Goal: Transaction & Acquisition: Book appointment/travel/reservation

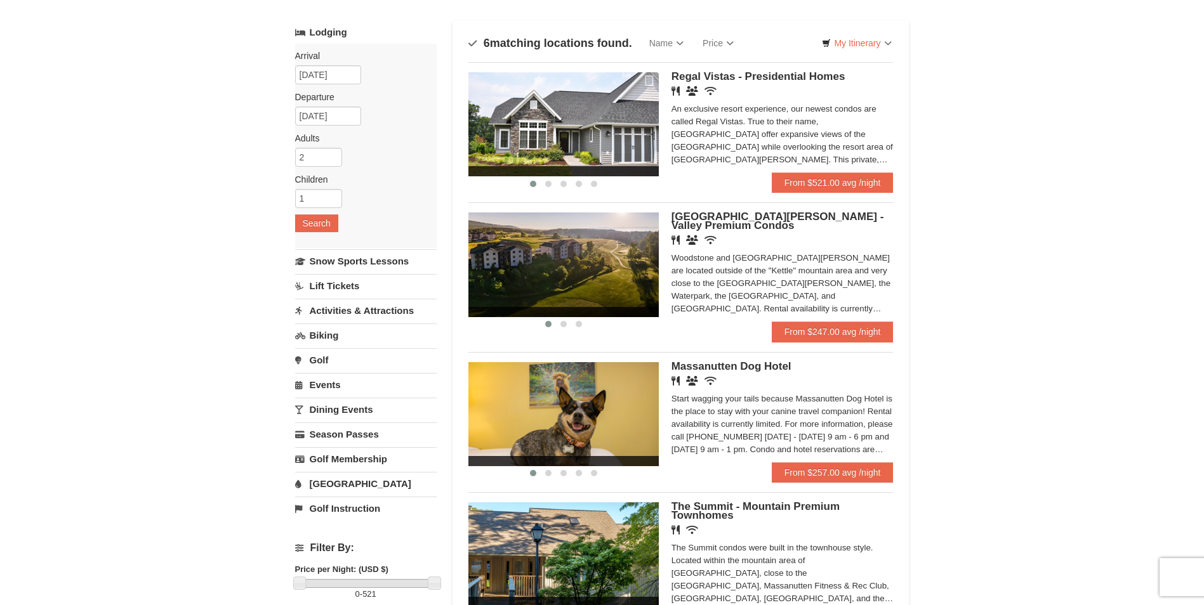
scroll to position [63, 0]
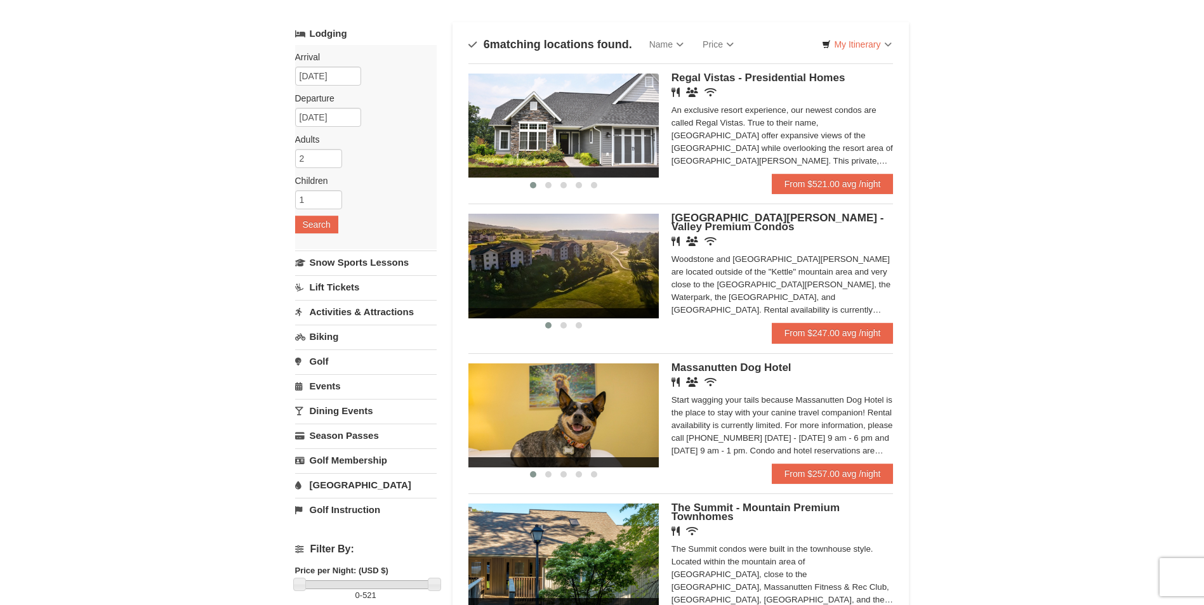
click at [326, 479] on link "[GEOGRAPHIC_DATA]" at bounding box center [366, 484] width 142 height 23
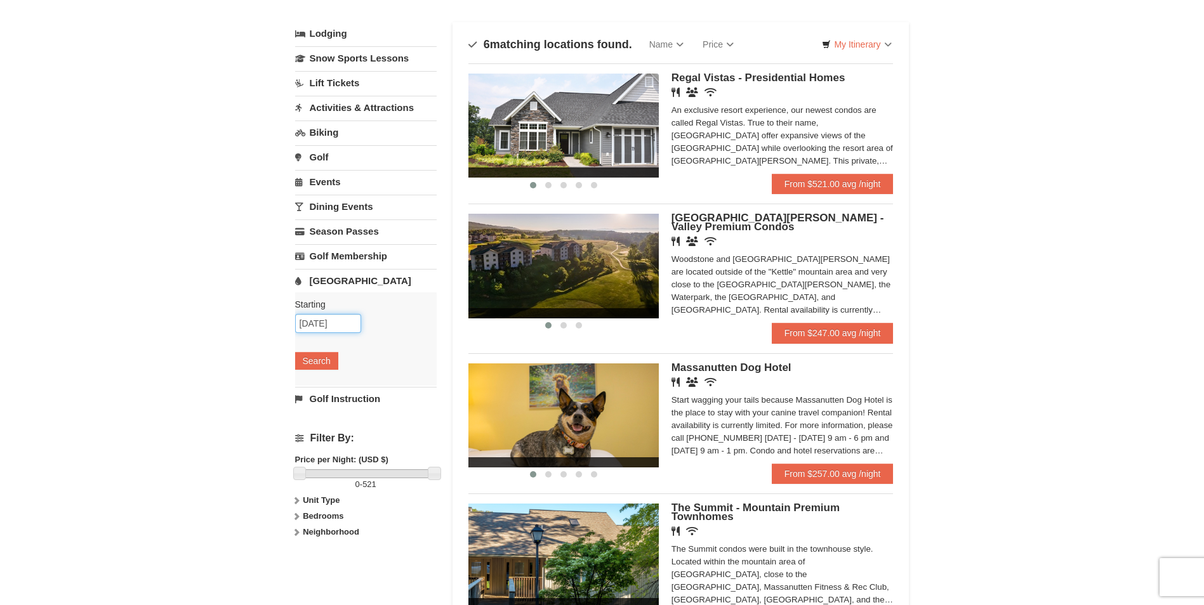
click at [327, 319] on input "[DATE]" at bounding box center [328, 323] width 66 height 19
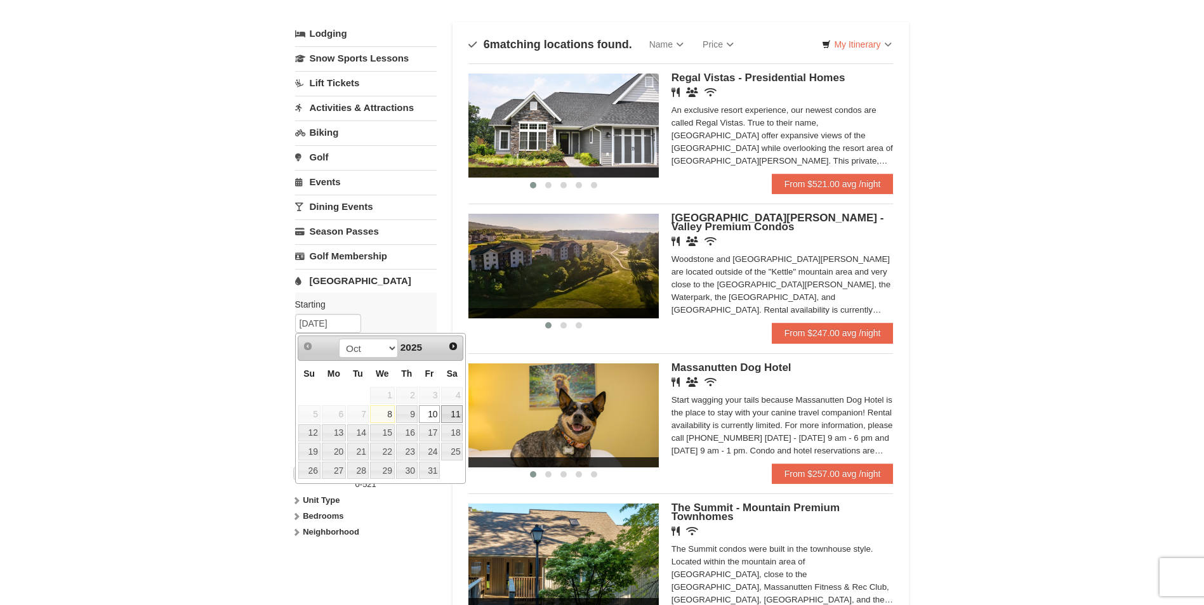
click at [447, 413] on link "11" at bounding box center [452, 415] width 22 height 18
type input "[DATE]"
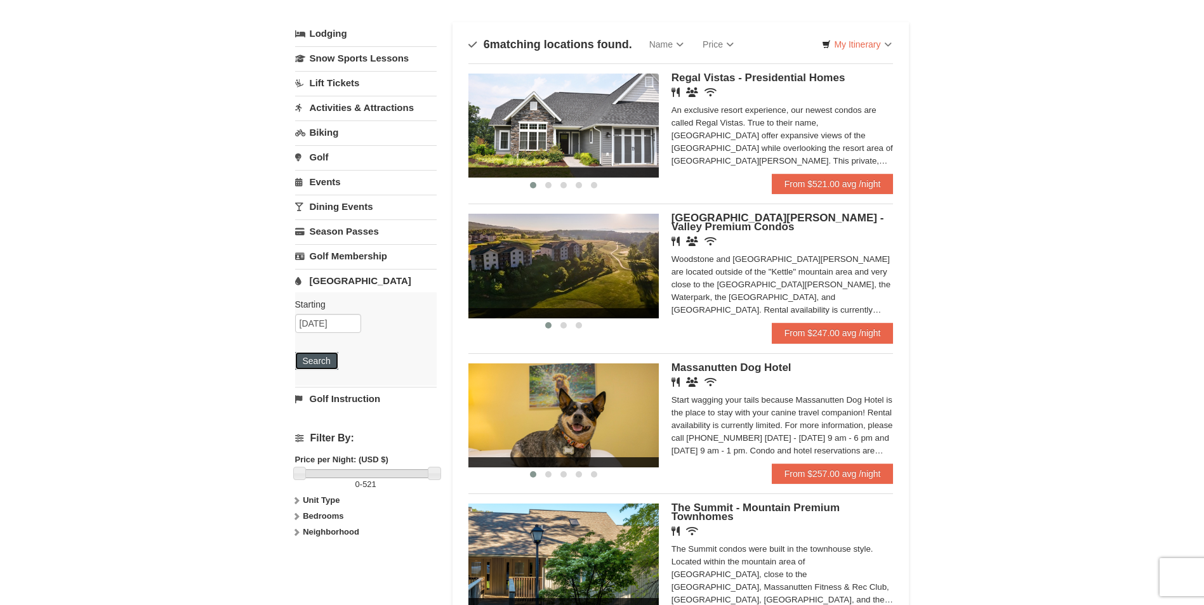
click at [325, 361] on button "Search" at bounding box center [316, 361] width 43 height 18
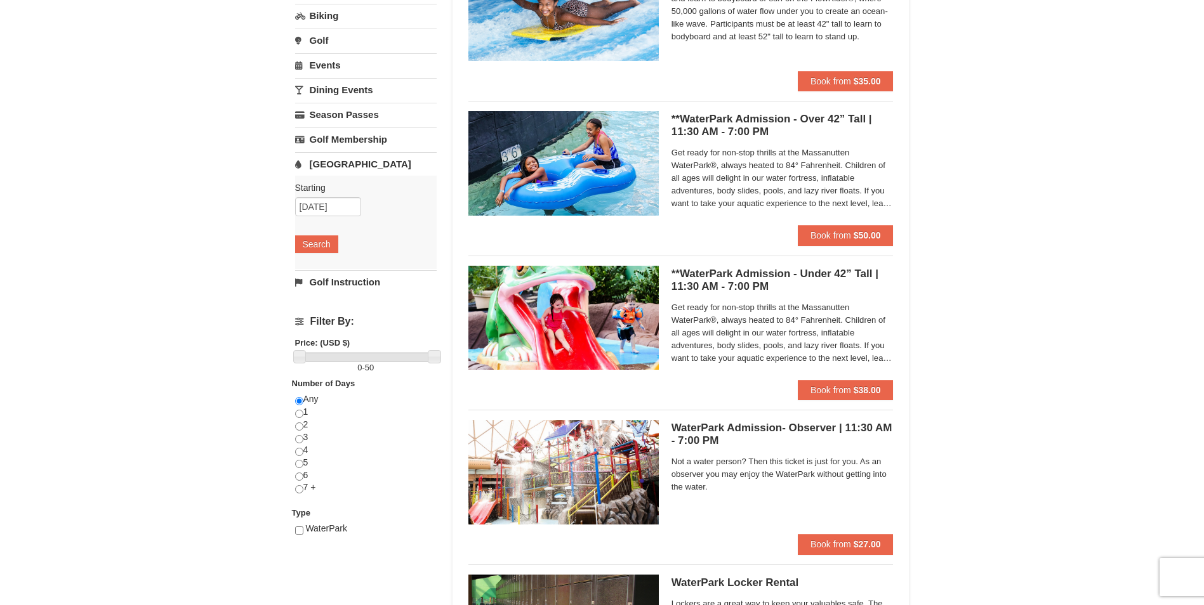
scroll to position [190, 0]
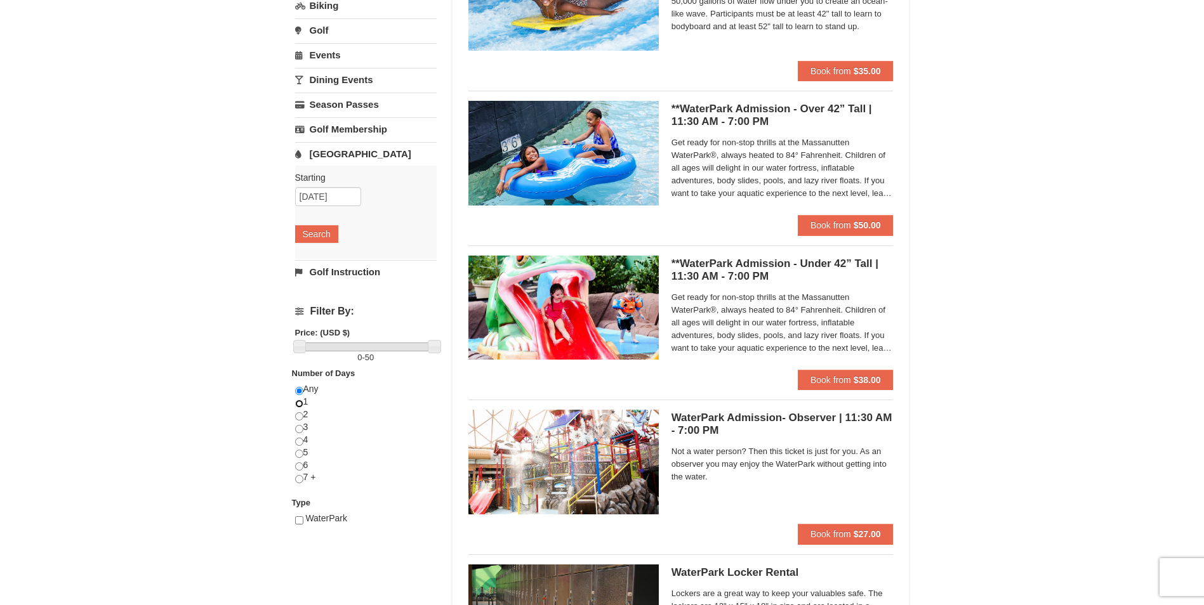
click at [301, 402] on input "radio" at bounding box center [299, 404] width 8 height 8
radio input "true"
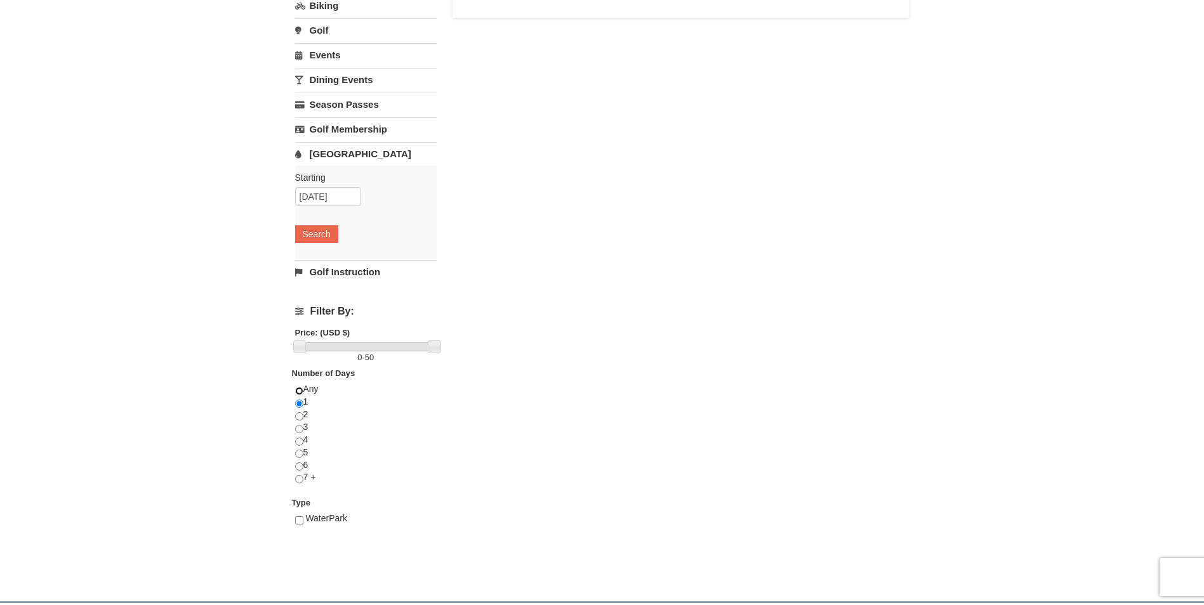
click at [298, 390] on input "radio" at bounding box center [299, 391] width 8 height 8
radio input "true"
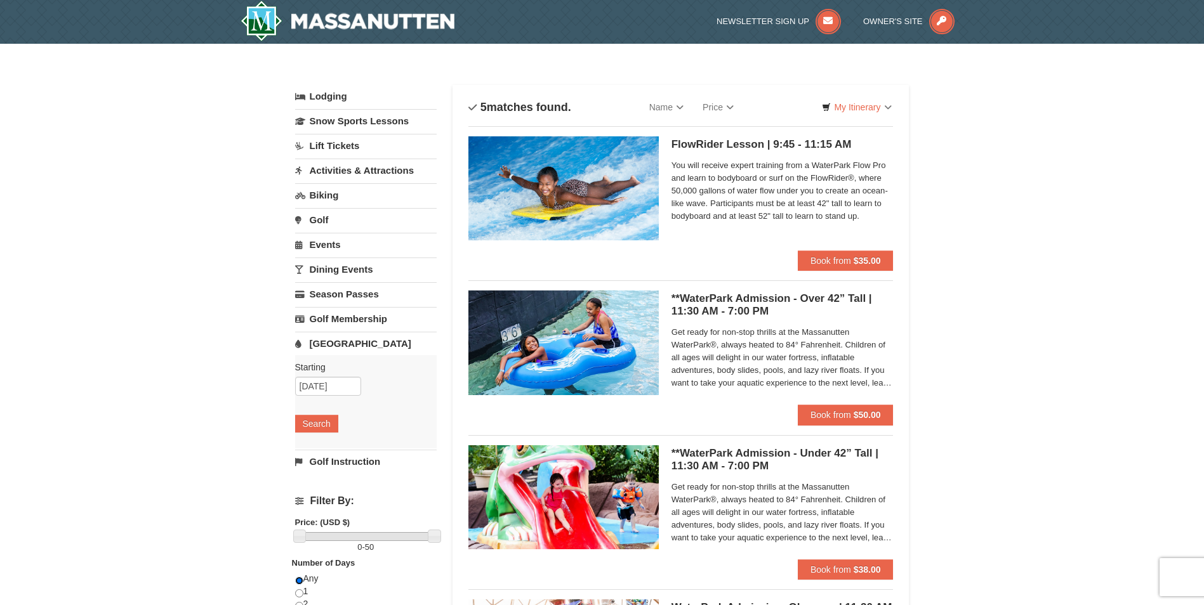
scroll to position [0, 0]
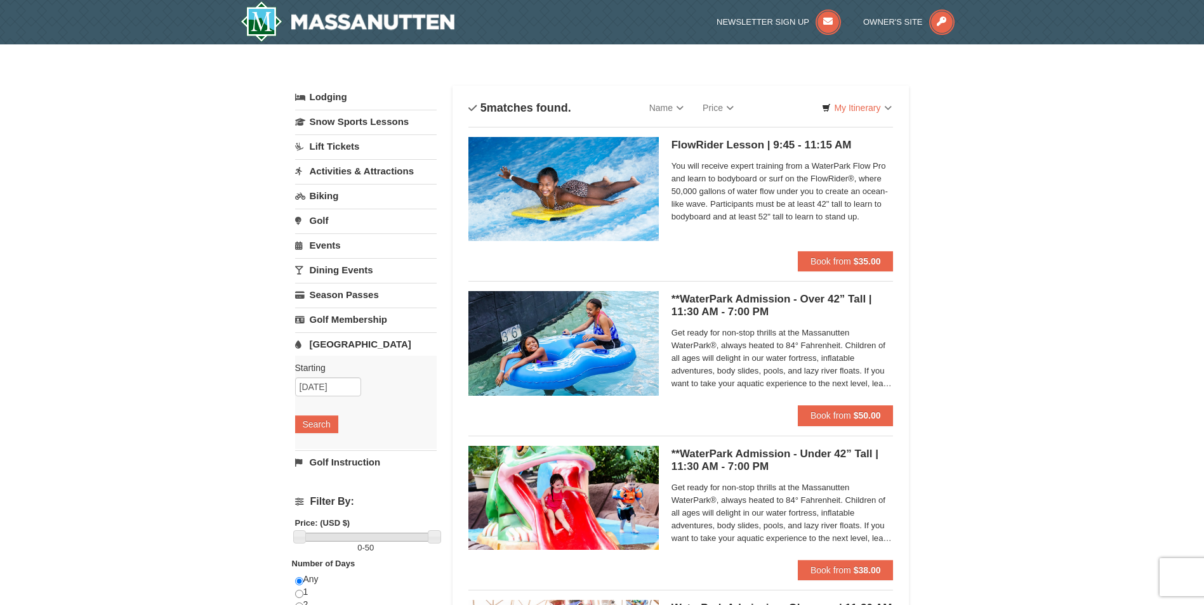
click at [338, 102] on link "Lodging" at bounding box center [366, 97] width 142 height 23
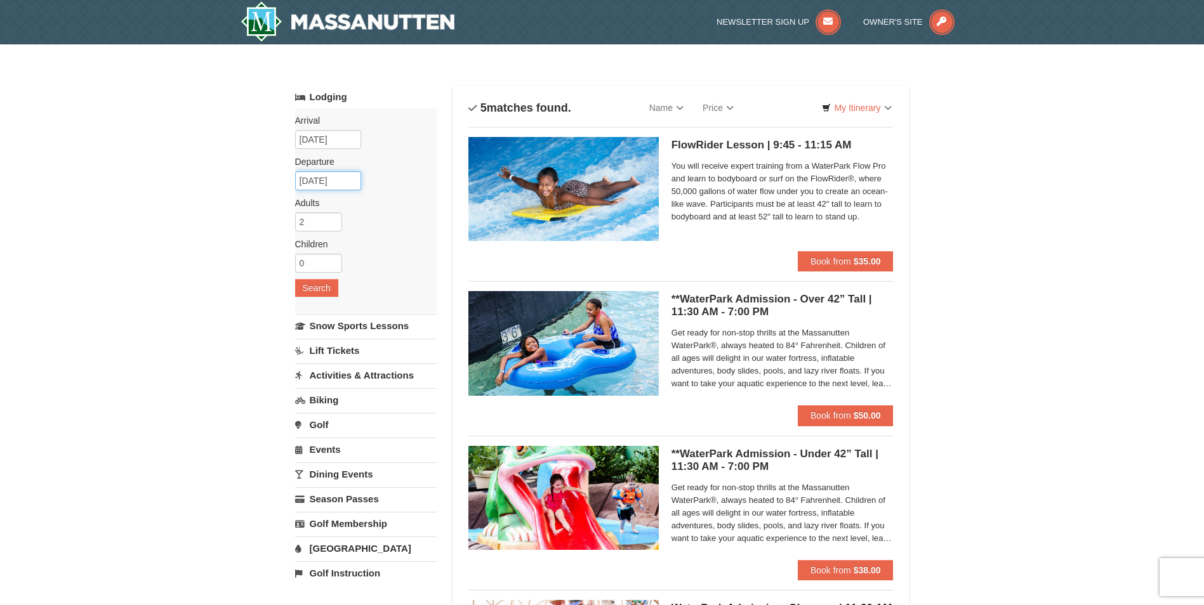
click at [322, 180] on input "10/13/2025" at bounding box center [328, 180] width 66 height 19
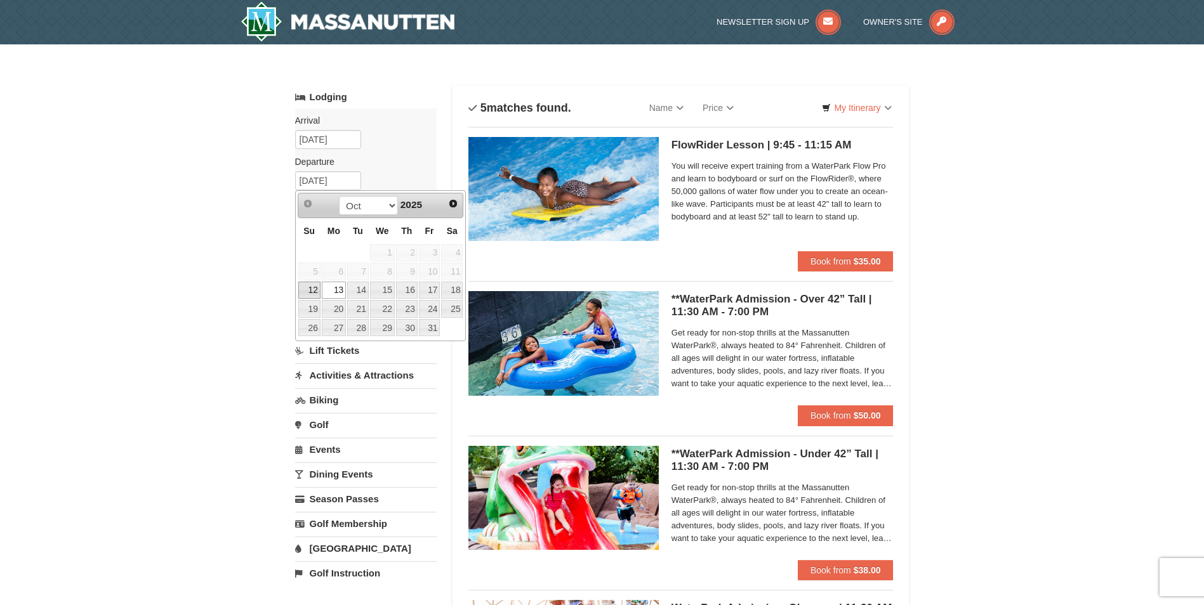
click at [314, 291] on link "12" at bounding box center [309, 291] width 22 height 18
type input "[DATE]"
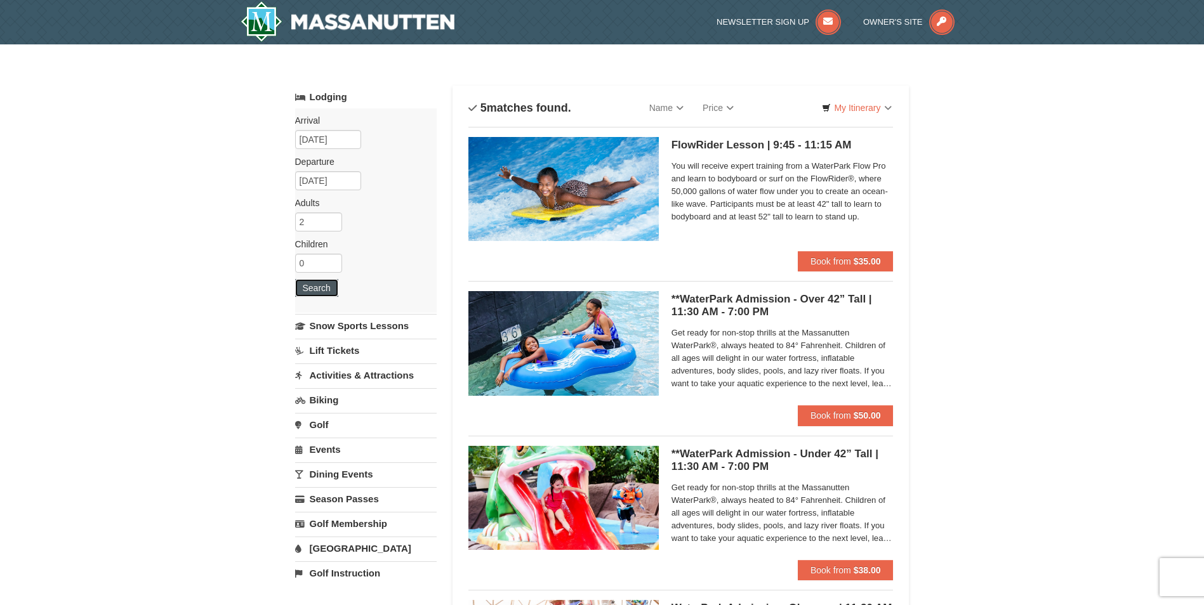
click at [320, 286] on button "Search" at bounding box center [316, 288] width 43 height 18
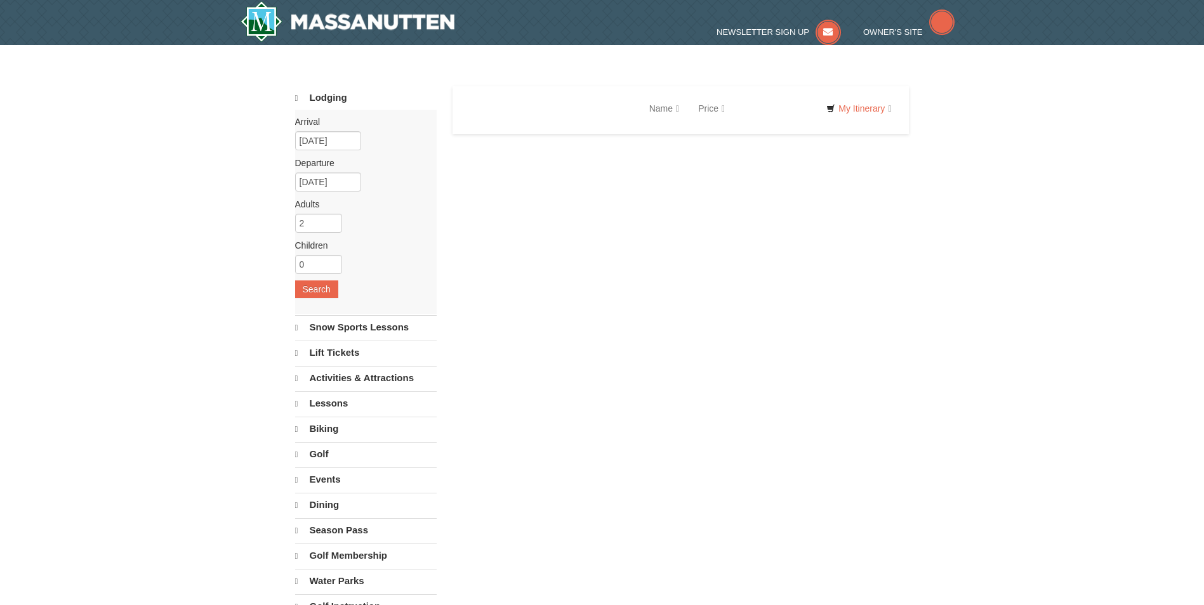
select select "10"
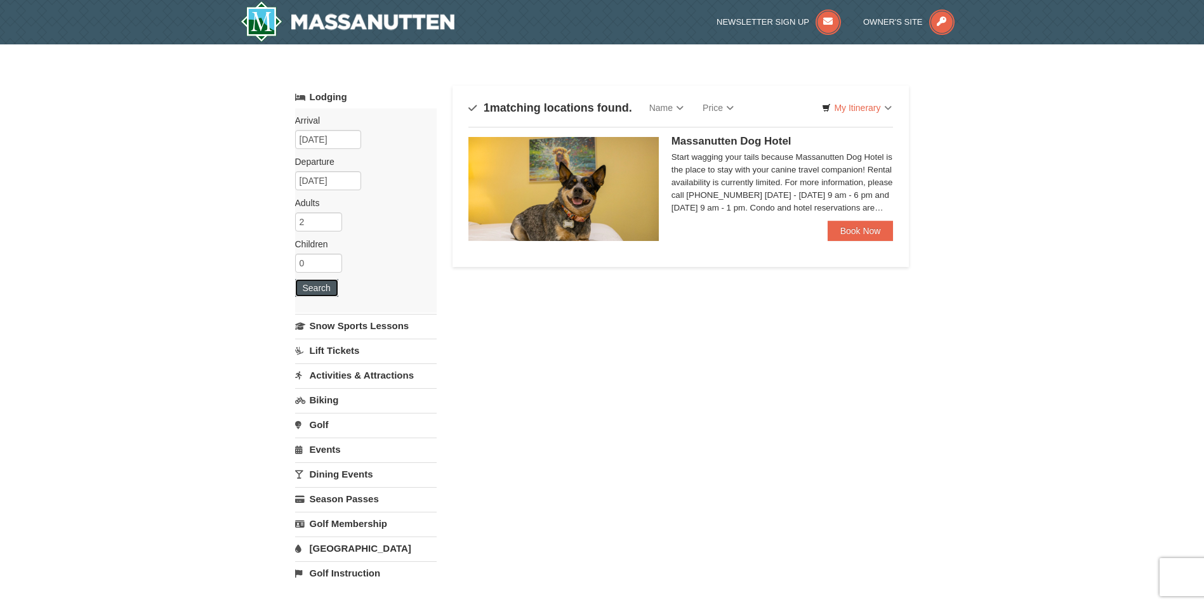
click at [322, 283] on button "Search" at bounding box center [316, 288] width 43 height 18
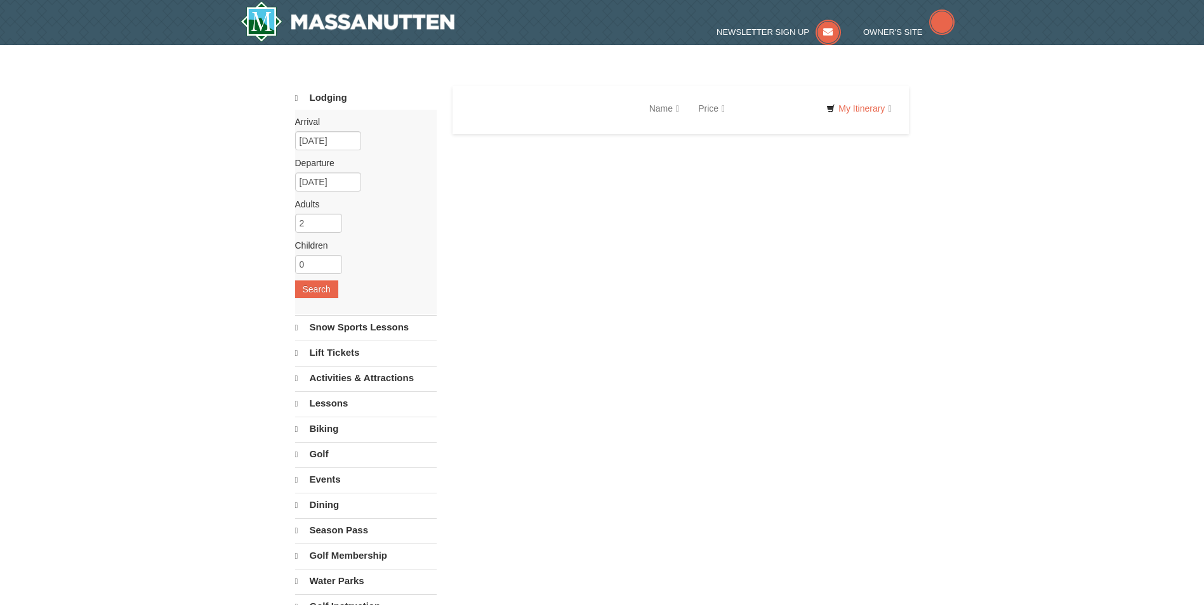
select select "10"
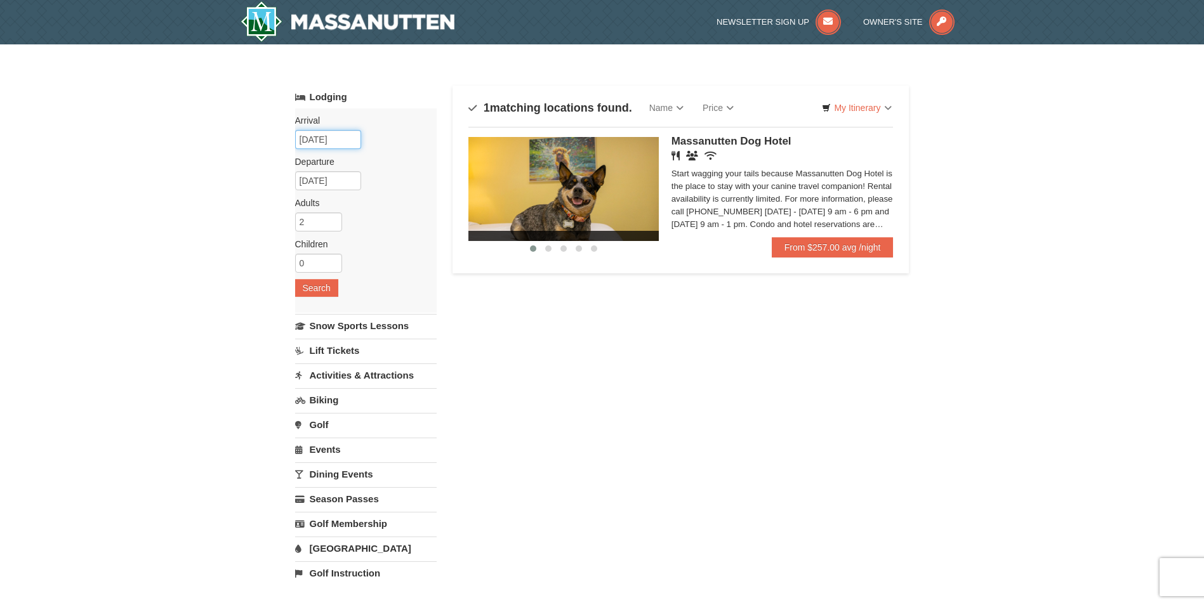
click at [327, 136] on input "[DATE]" at bounding box center [328, 139] width 66 height 19
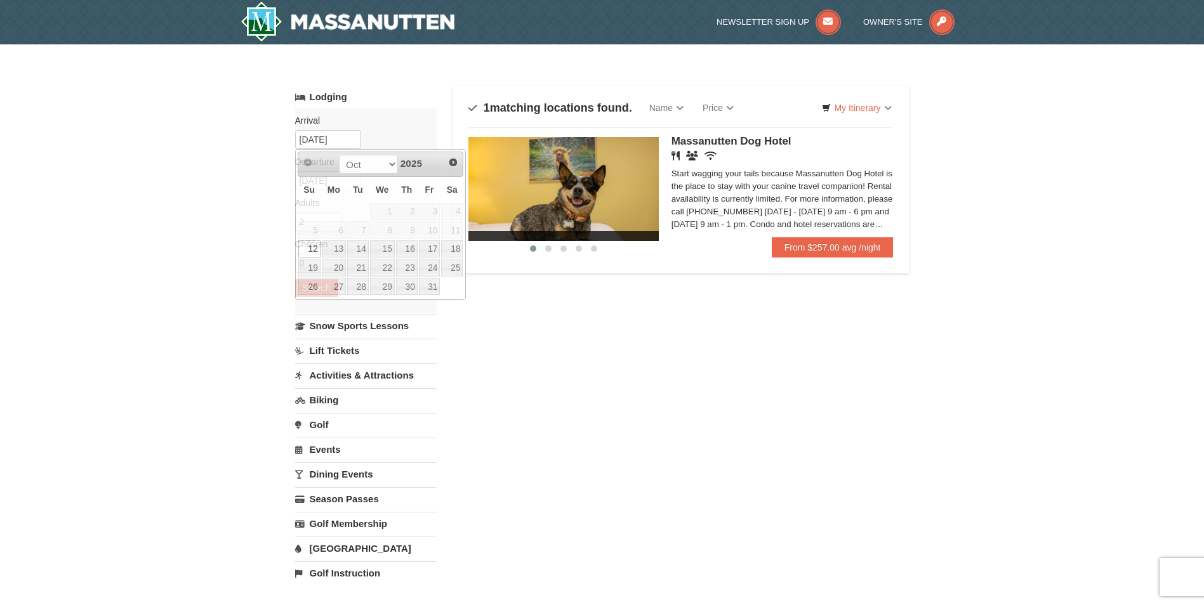
click at [234, 168] on div "× Categories Map List Filter My Itinerary Questions? 1-540-289-9441 Lodging Arr…" at bounding box center [602, 405] width 1204 height 723
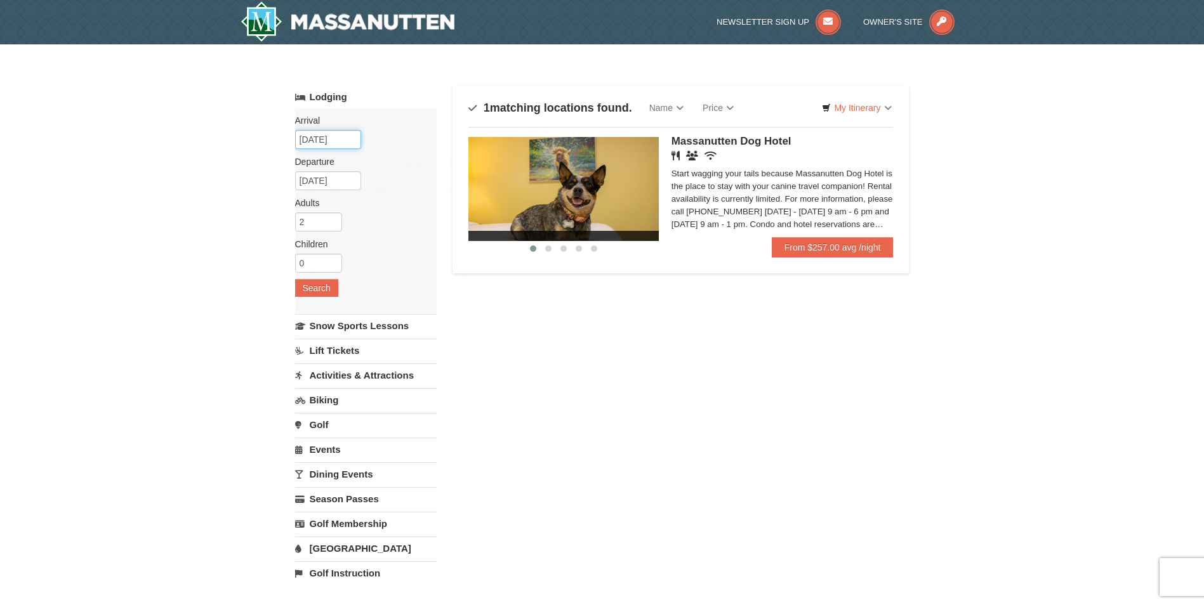
click at [305, 140] on input "[DATE]" at bounding box center [328, 139] width 66 height 19
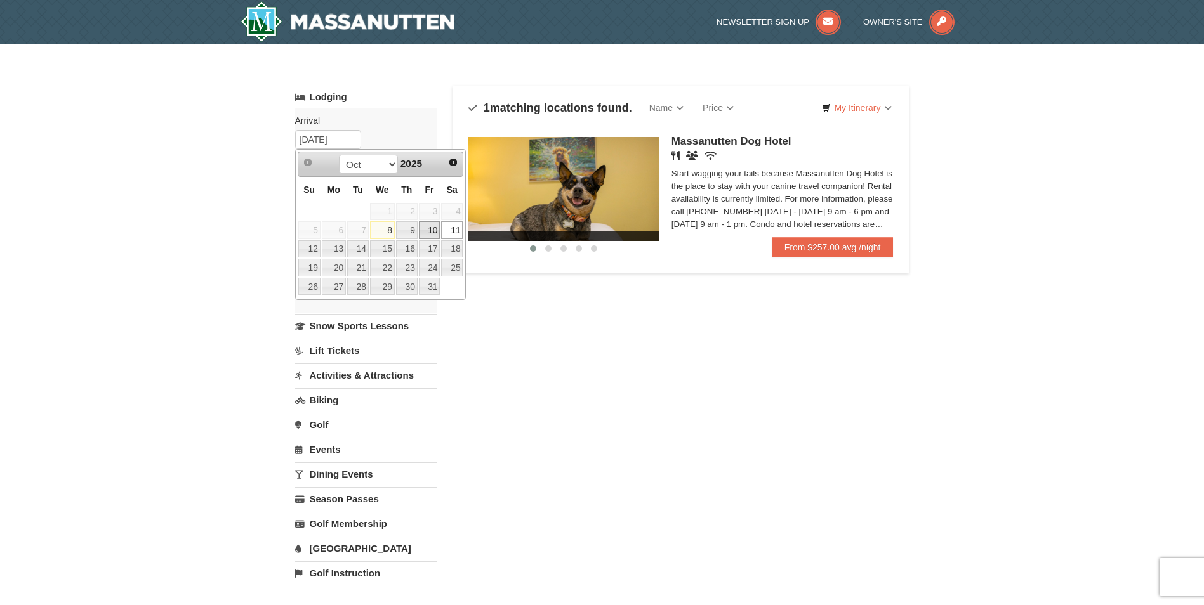
click at [434, 228] on link "10" at bounding box center [430, 230] width 22 height 18
type input "[DATE]"
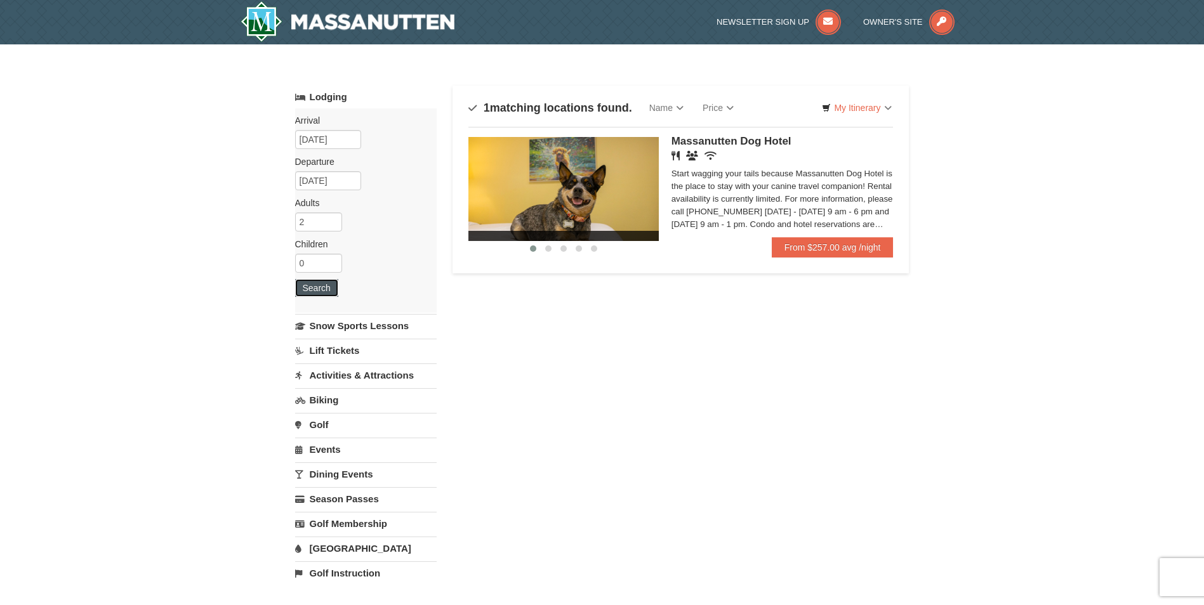
click at [305, 291] on button "Search" at bounding box center [316, 288] width 43 height 18
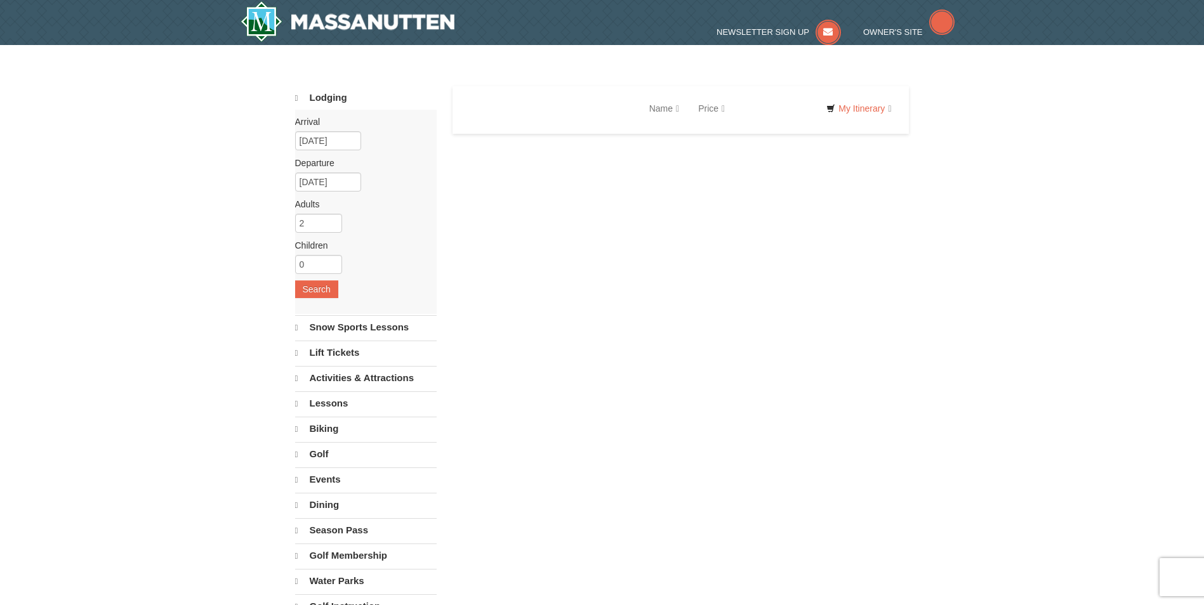
select select "10"
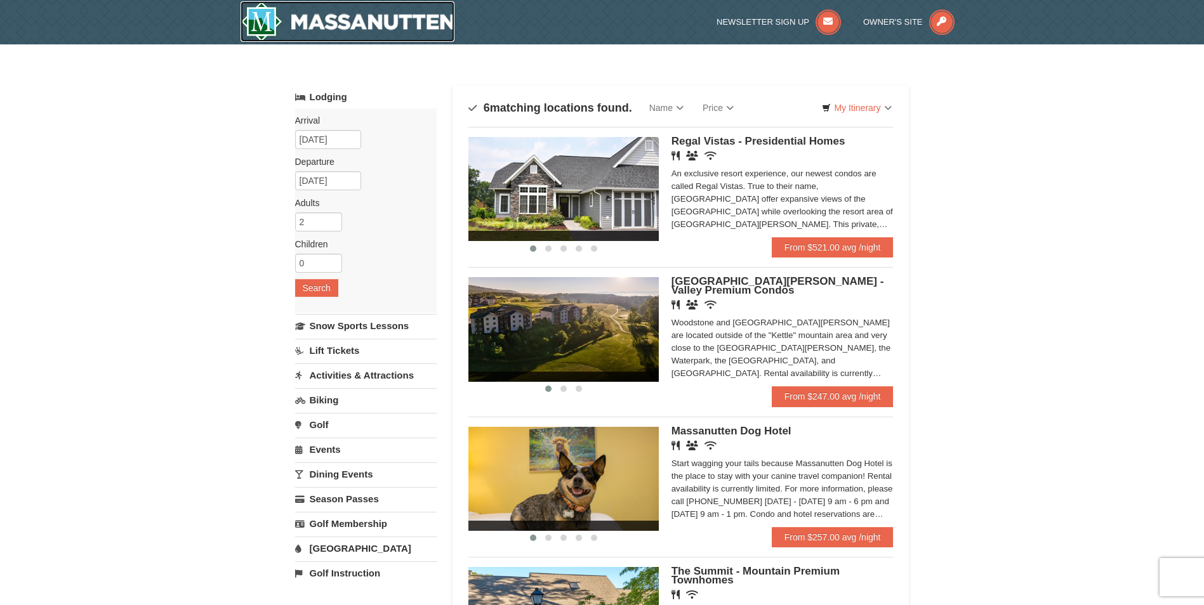
click at [279, 27] on img at bounding box center [348, 21] width 215 height 41
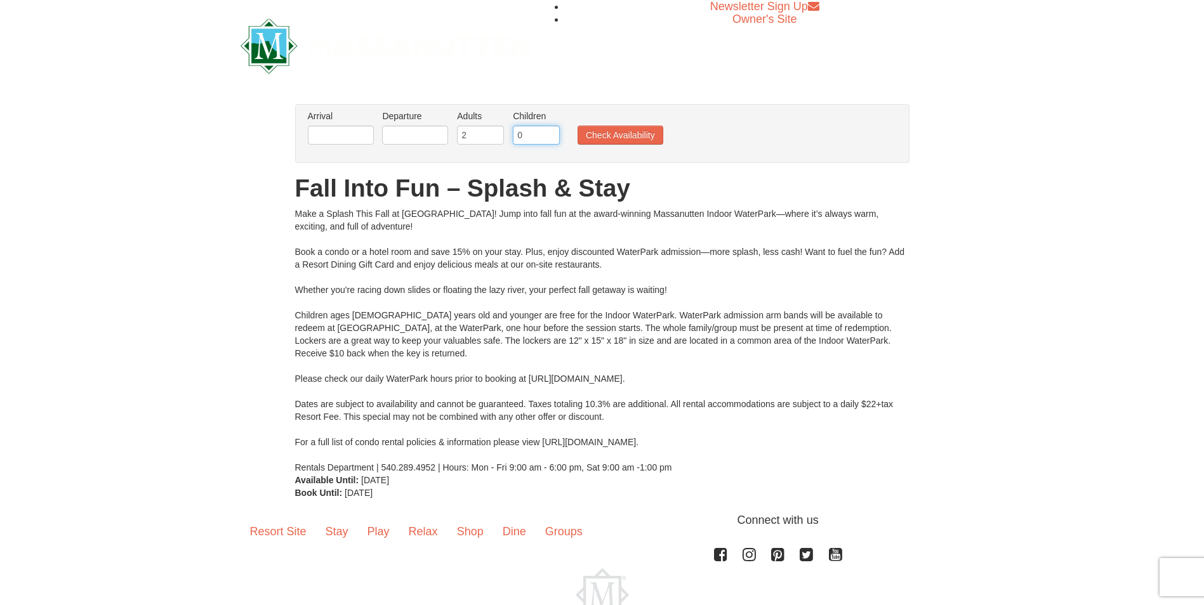
click at [530, 136] on input "0" at bounding box center [536, 135] width 47 height 19
drag, startPoint x: 531, startPoint y: 133, endPoint x: 519, endPoint y: 133, distance: 12.1
click at [519, 133] on input "0" at bounding box center [536, 135] width 47 height 19
type input "1"
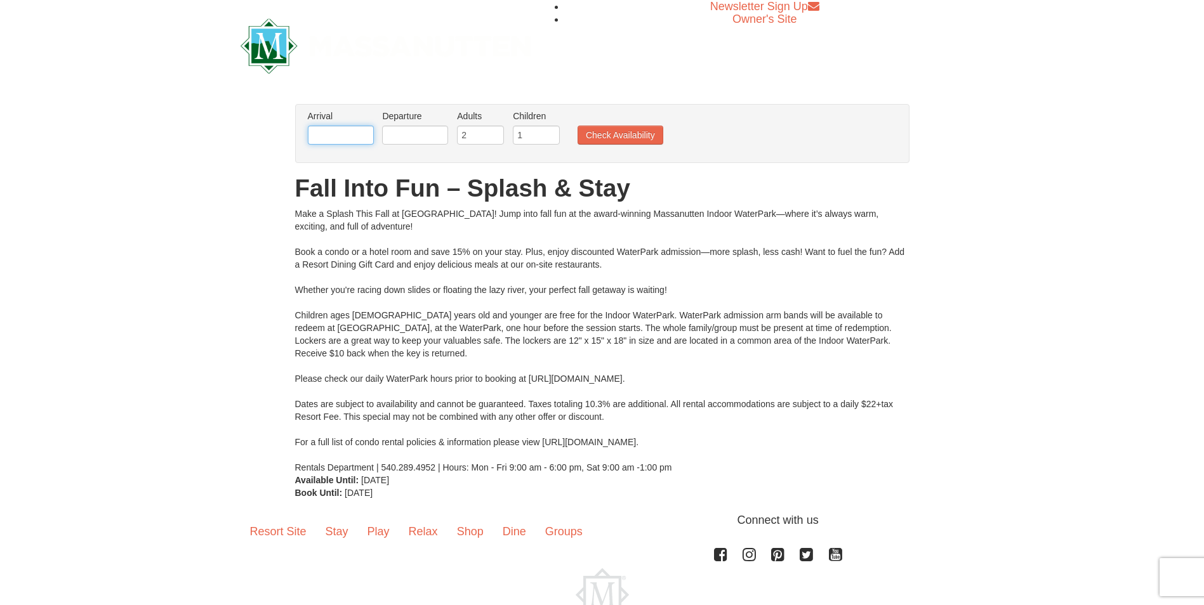
click at [348, 139] on input "text" at bounding box center [341, 135] width 66 height 19
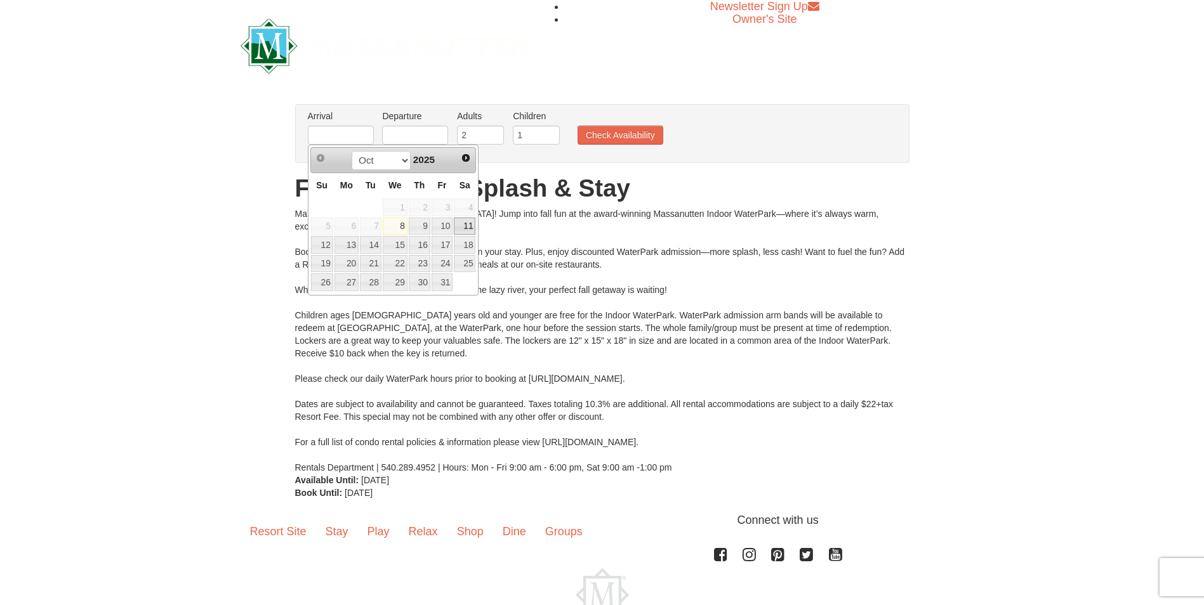
click at [462, 225] on link "11" at bounding box center [465, 227] width 22 height 18
type input "[DATE]"
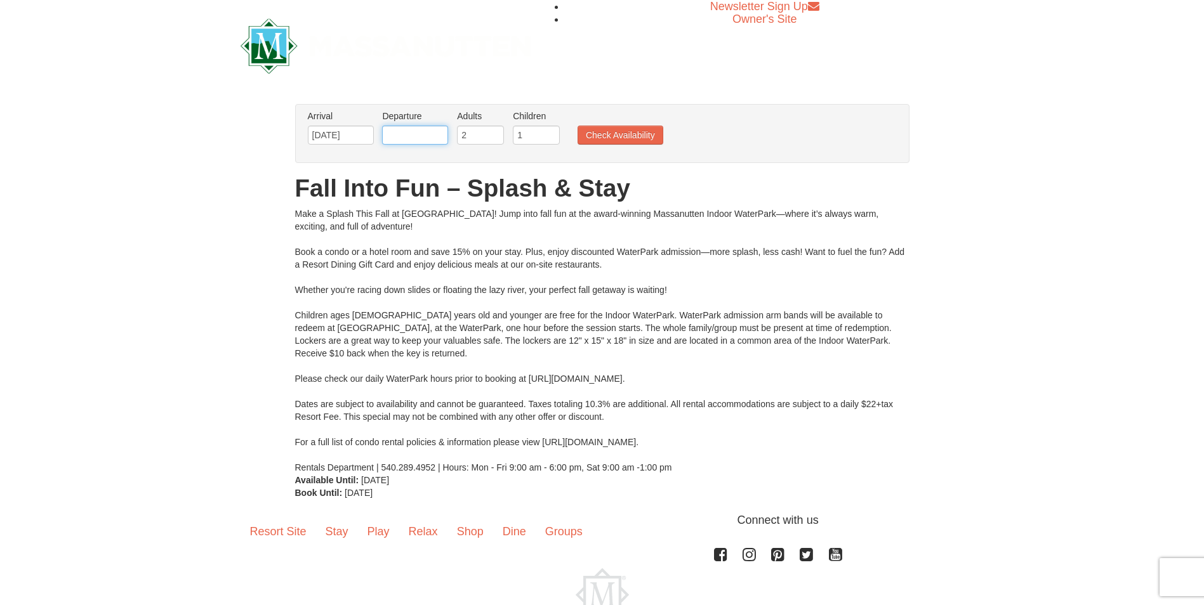
click at [421, 135] on input "text" at bounding box center [415, 135] width 66 height 19
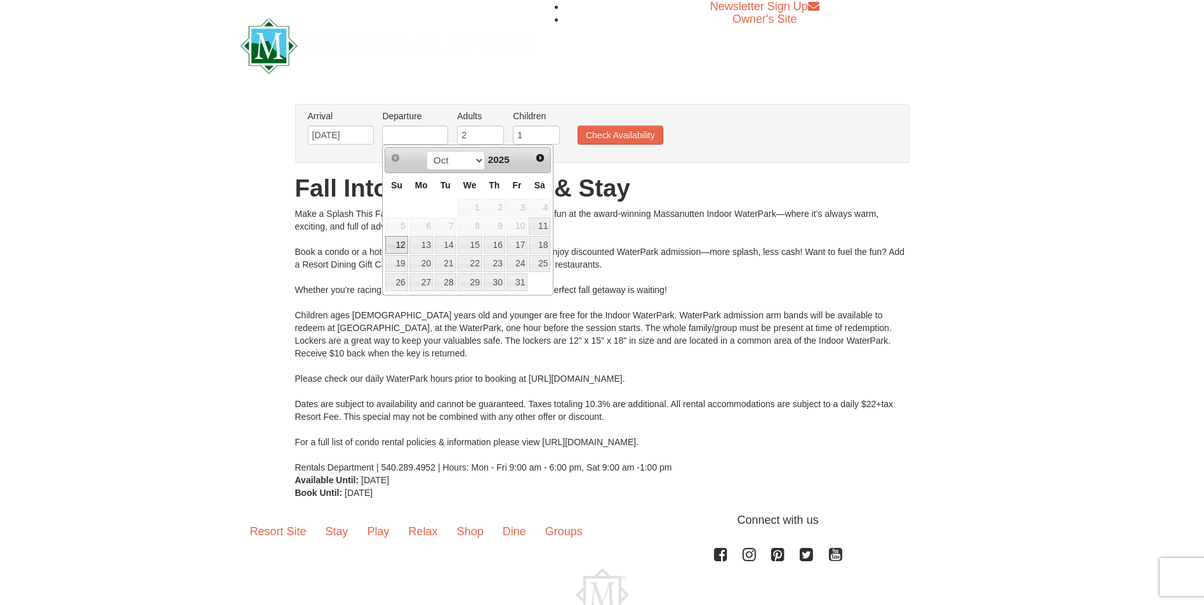
click at [404, 247] on link "12" at bounding box center [396, 245] width 22 height 18
type input "[DATE]"
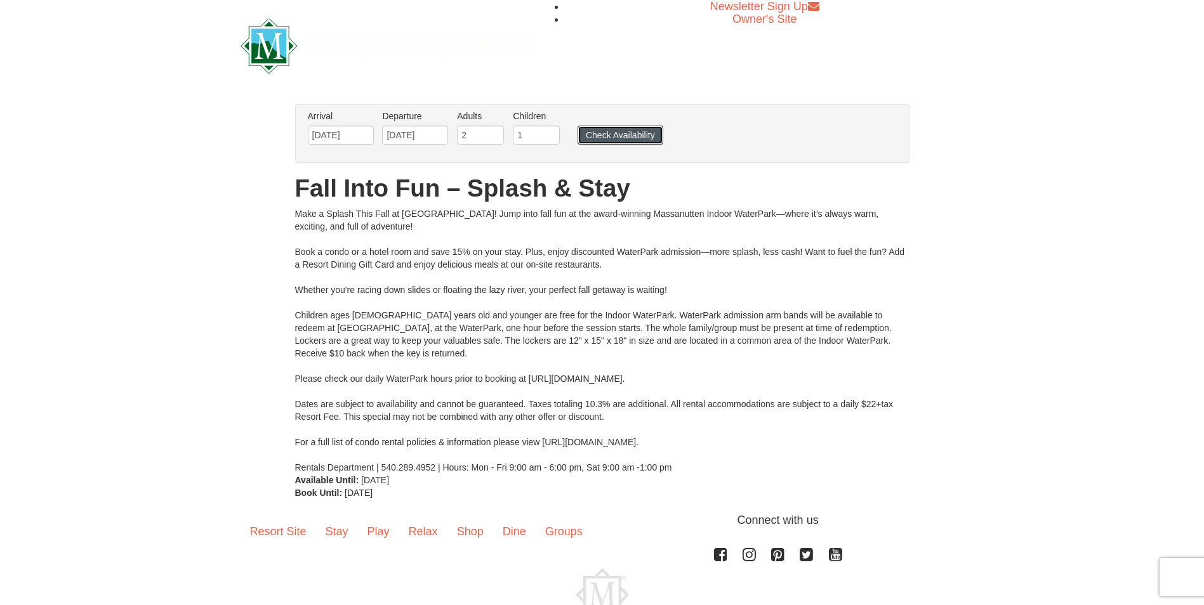
click at [619, 135] on button "Check Availability" at bounding box center [621, 135] width 86 height 19
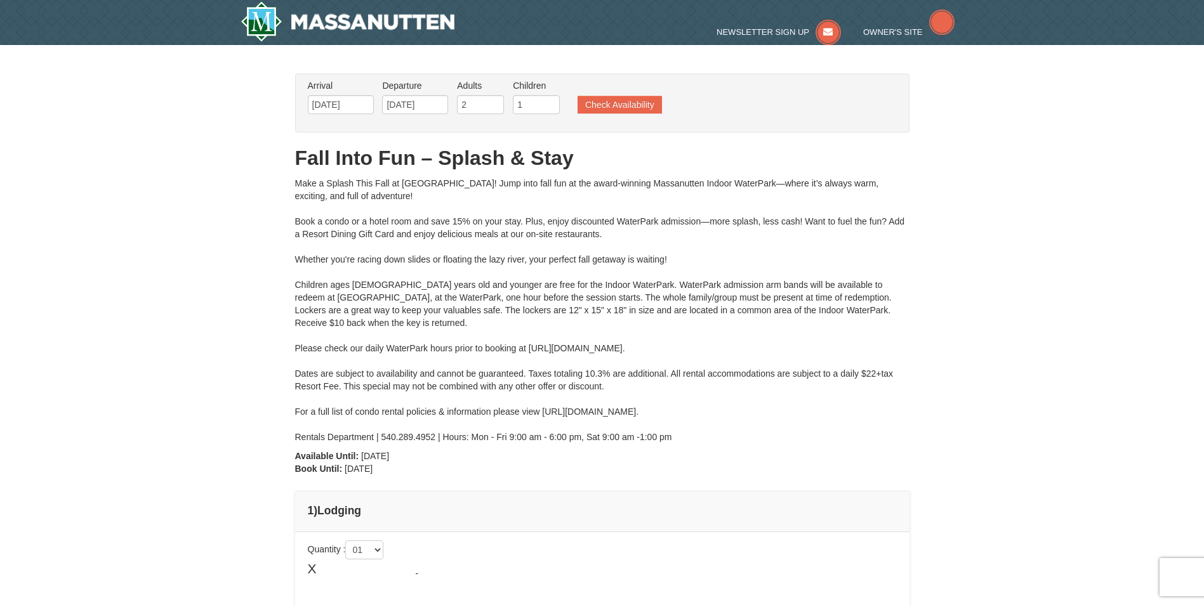
type input "[DATE]"
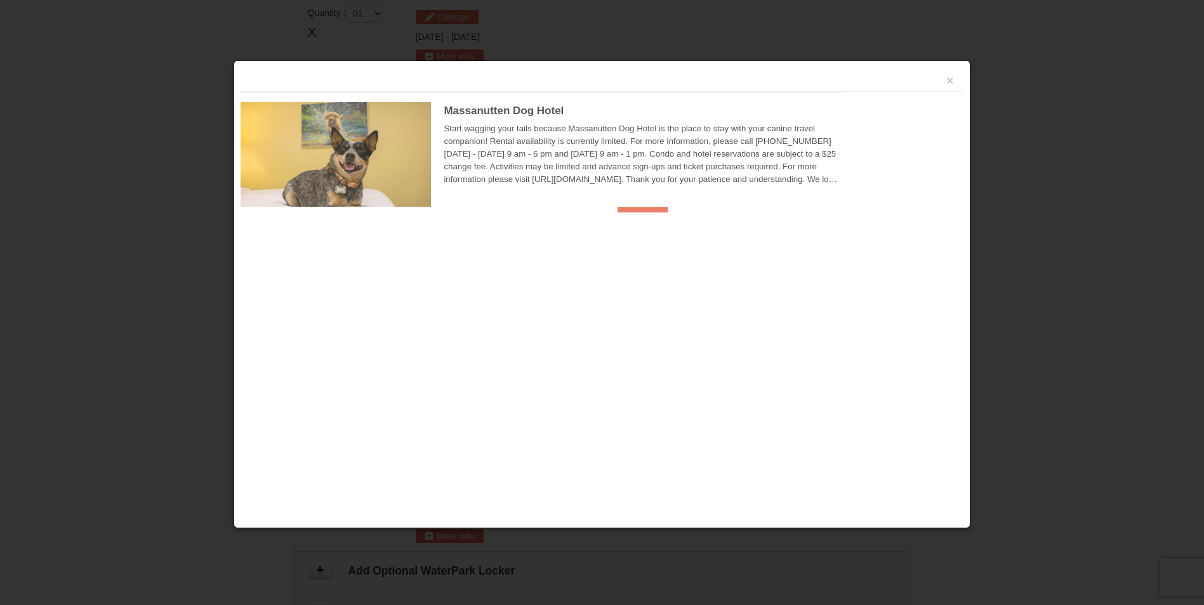
scroll to position [541, 0]
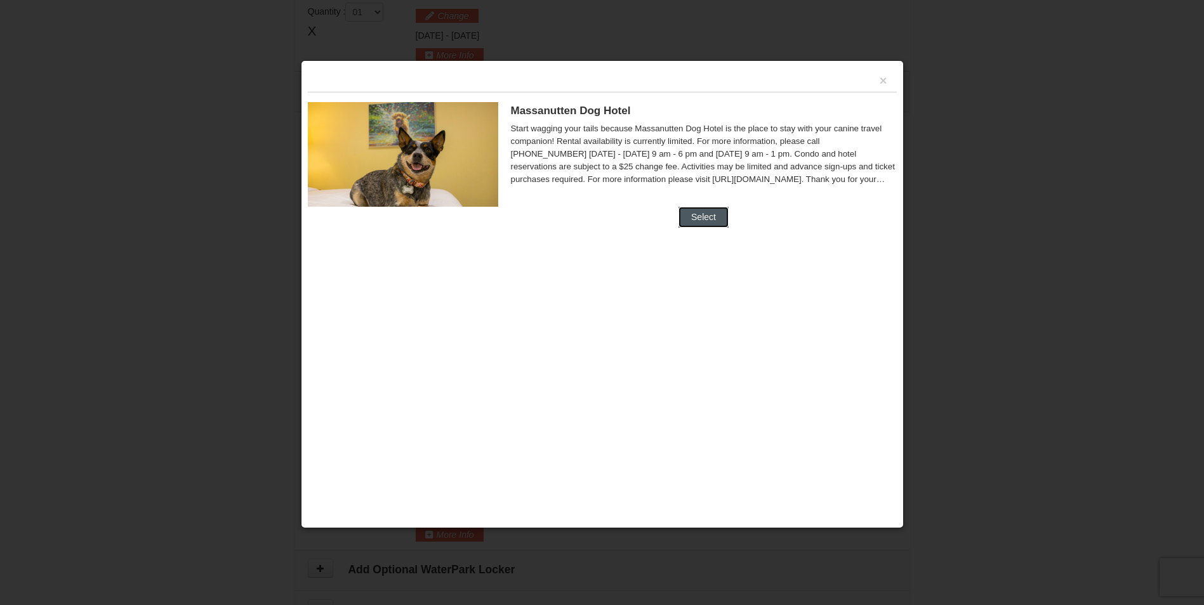
click at [700, 216] on button "Select" at bounding box center [703, 217] width 50 height 20
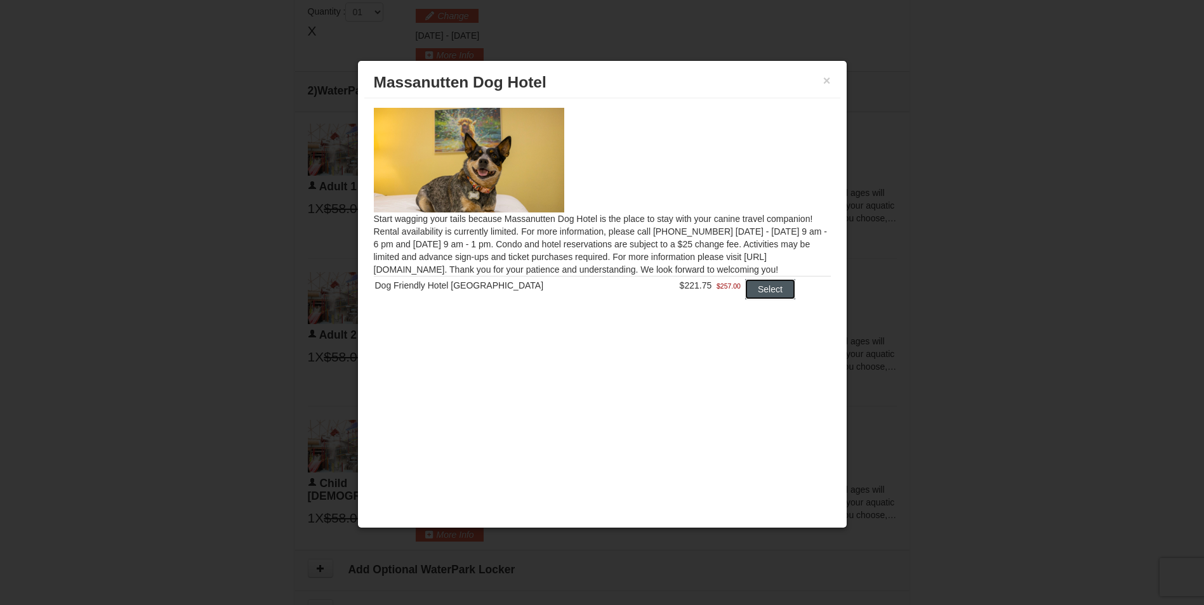
click at [747, 289] on button "Select" at bounding box center [770, 289] width 50 height 20
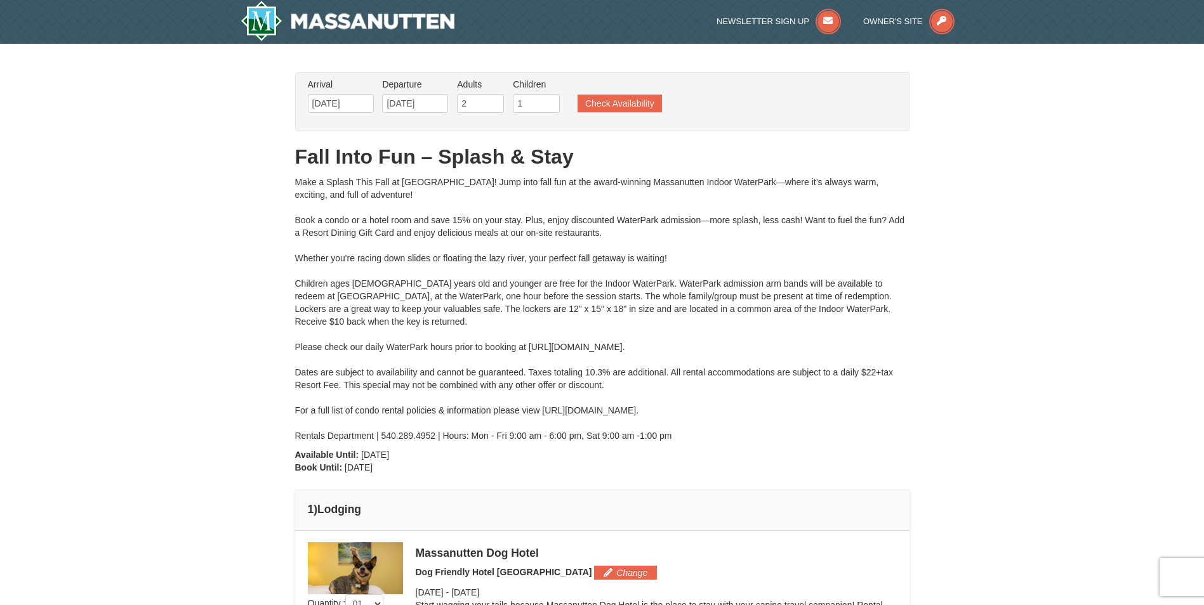
scroll to position [0, 0]
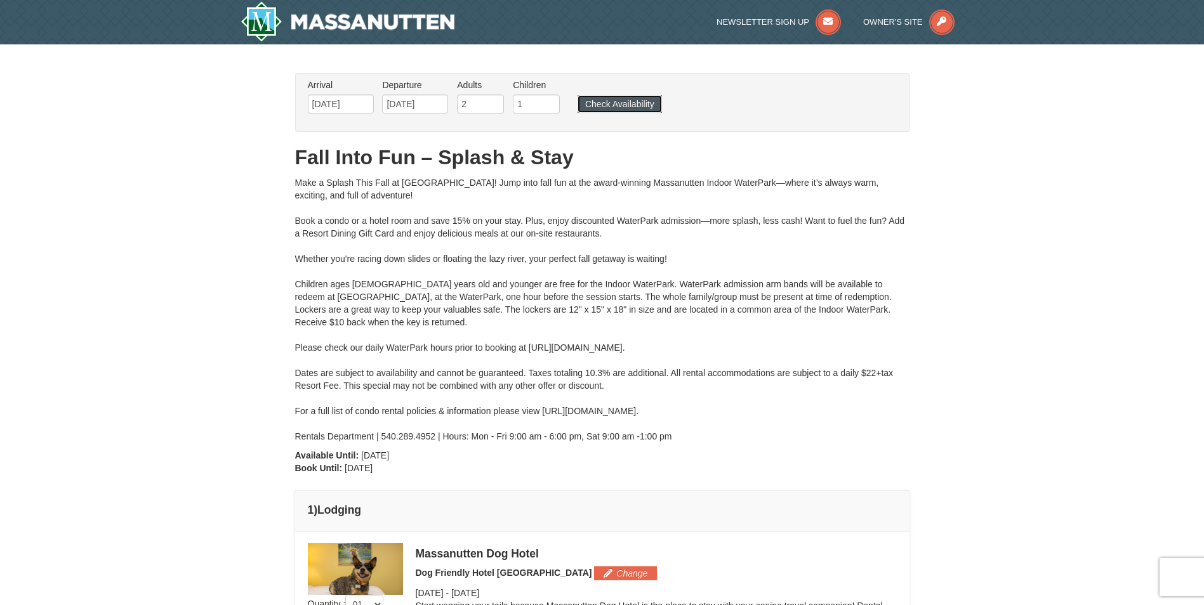
click at [593, 99] on button "Check Availability" at bounding box center [620, 104] width 84 height 18
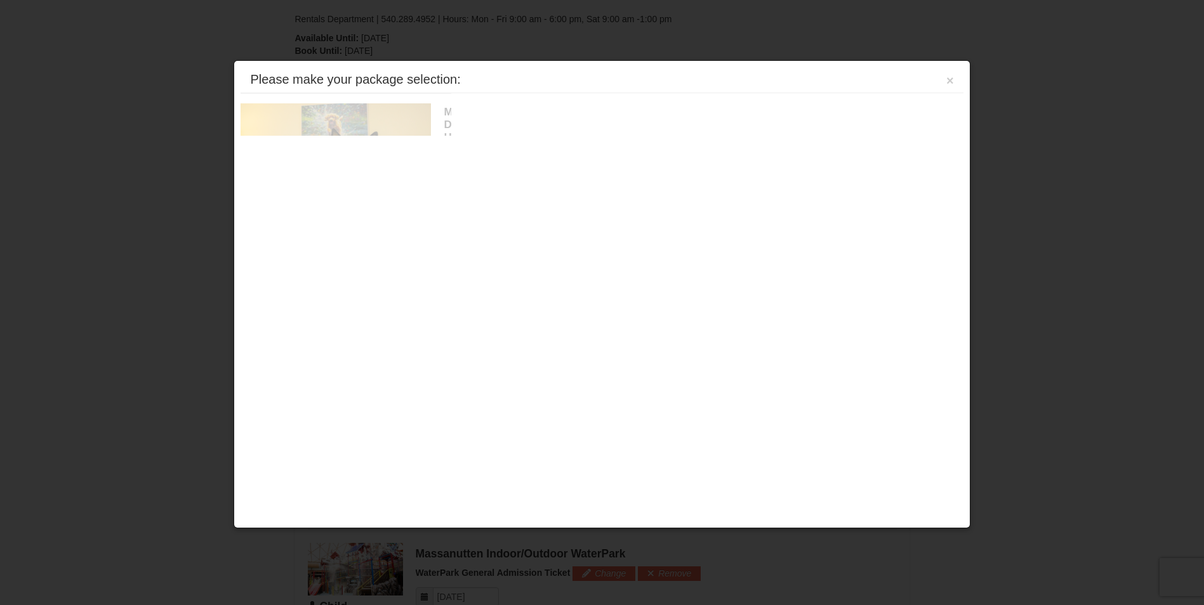
scroll to position [541, 0]
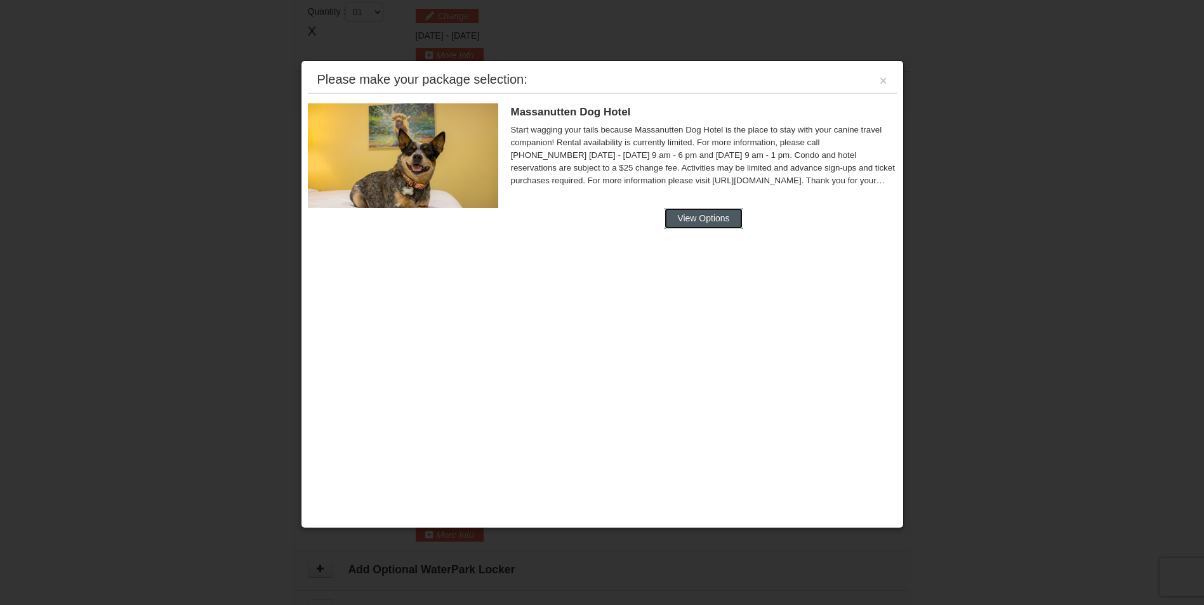
click at [702, 213] on button "View Options" at bounding box center [702, 218] width 77 height 20
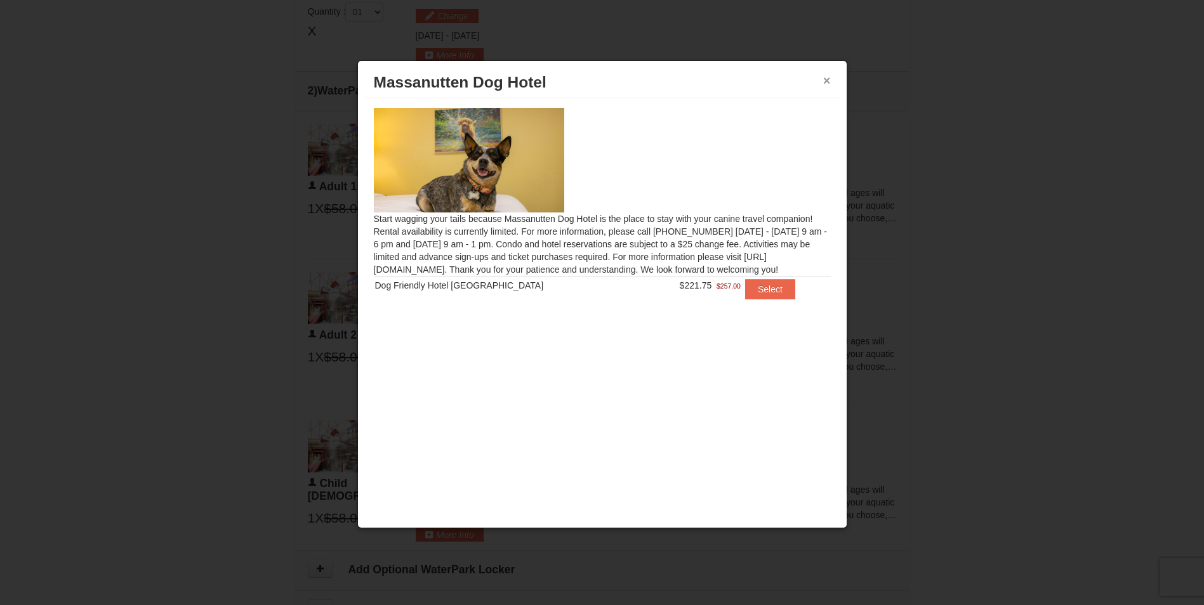
click at [829, 77] on button "×" at bounding box center [827, 80] width 8 height 13
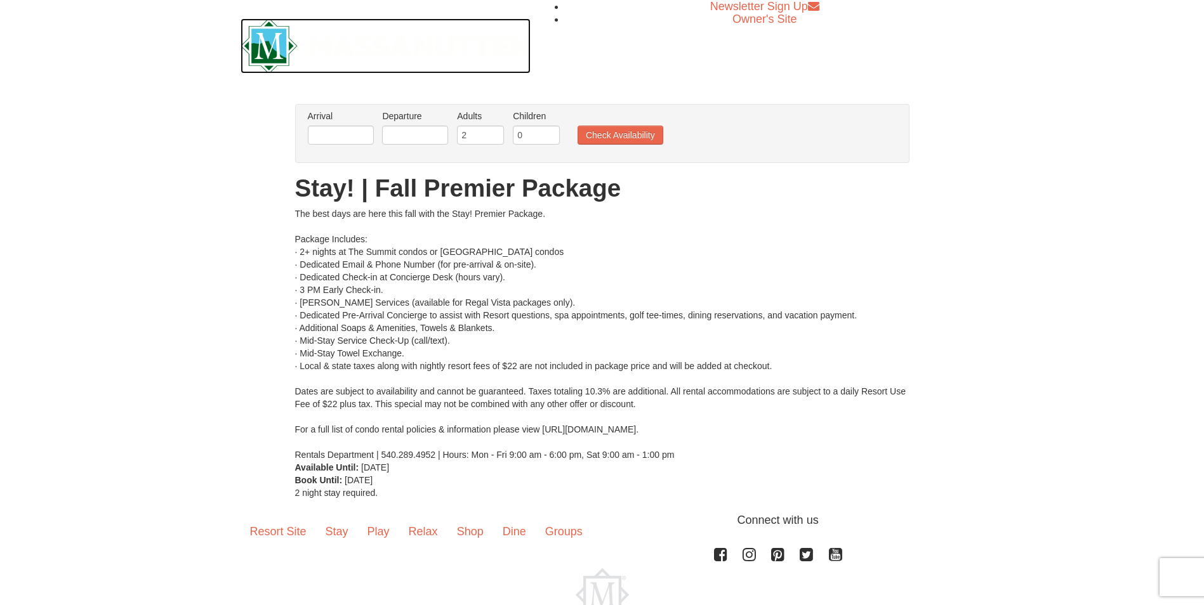
click at [260, 46] on img at bounding box center [386, 45] width 291 height 55
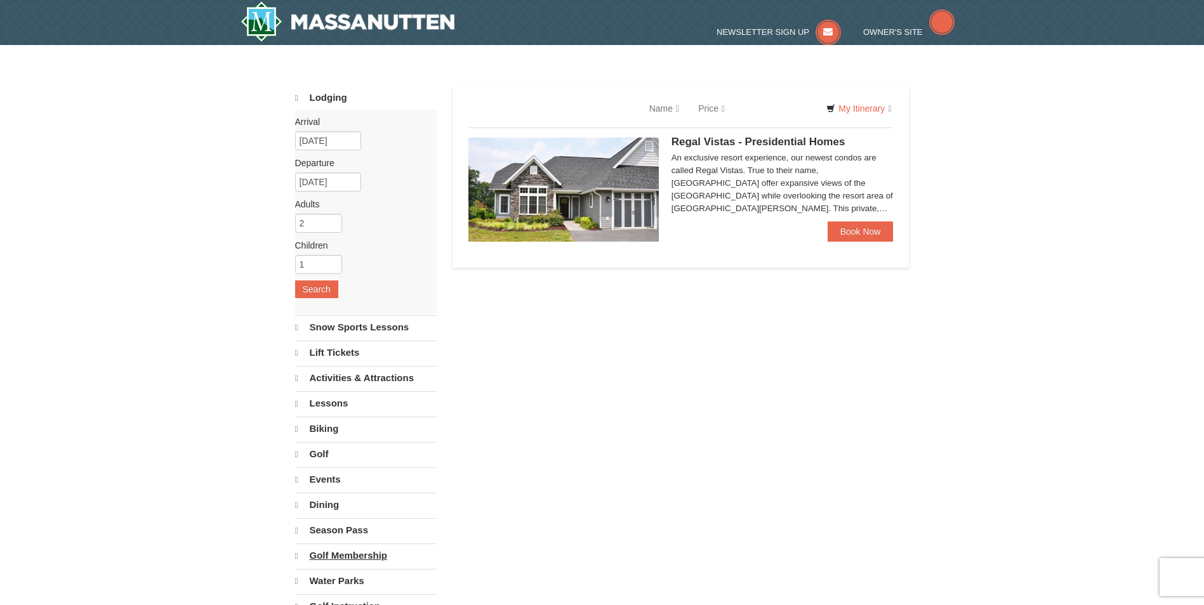
select select "10"
